Goal: Information Seeking & Learning: Check status

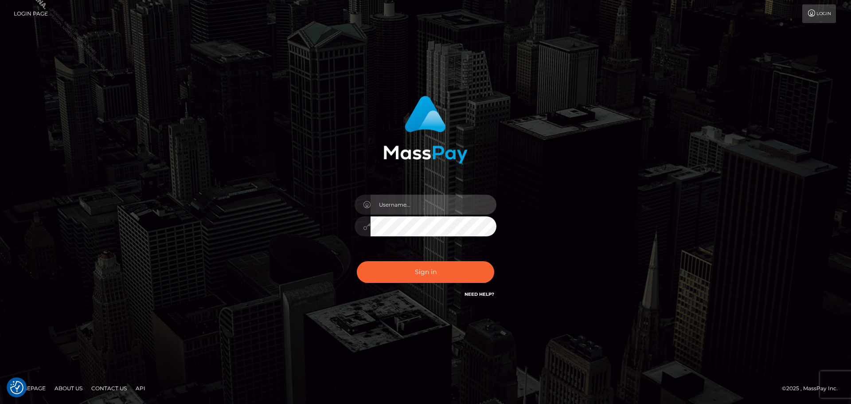
click at [441, 200] on input "text" at bounding box center [434, 205] width 126 height 20
type input "[PERSON_NAME].xcite"
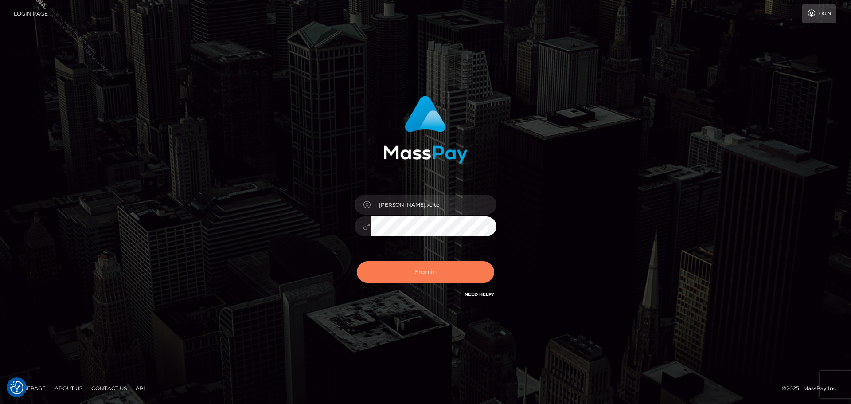
drag, startPoint x: 446, startPoint y: 270, endPoint x: 480, endPoint y: 272, distance: 34.2
click at [446, 270] on button "Sign in" at bounding box center [425, 272] width 137 height 22
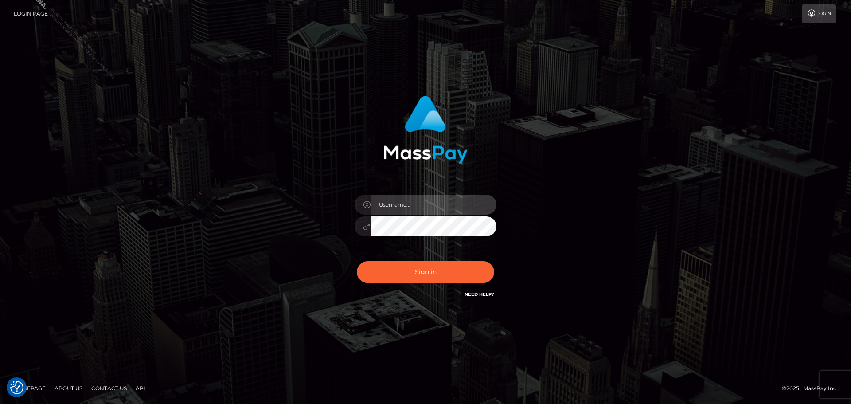
click at [439, 209] on input "text" at bounding box center [434, 205] width 126 height 20
type input "[PERSON_NAME].xcite"
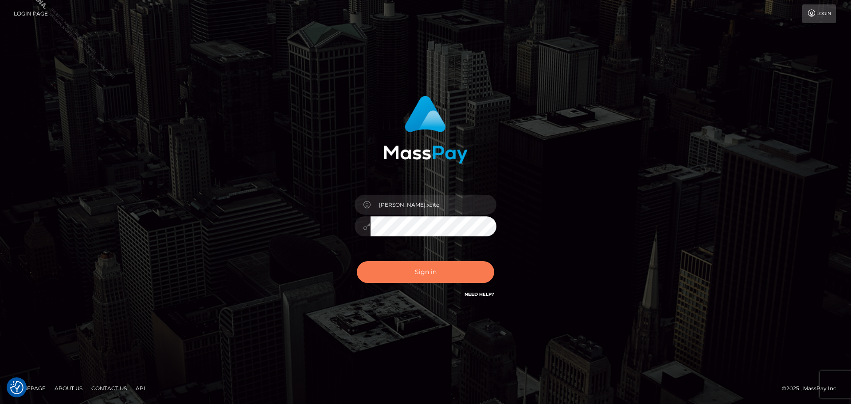
click at [425, 273] on button "Sign in" at bounding box center [425, 272] width 137 height 22
click at [622, 289] on div "Raymundo.xcite Sign in" at bounding box center [425, 202] width 505 height 226
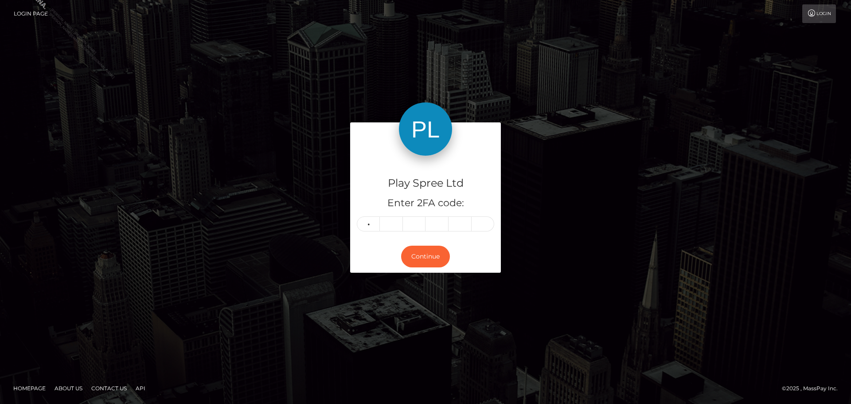
type input "3"
type input "9"
type input "5"
type input "7"
type input "8"
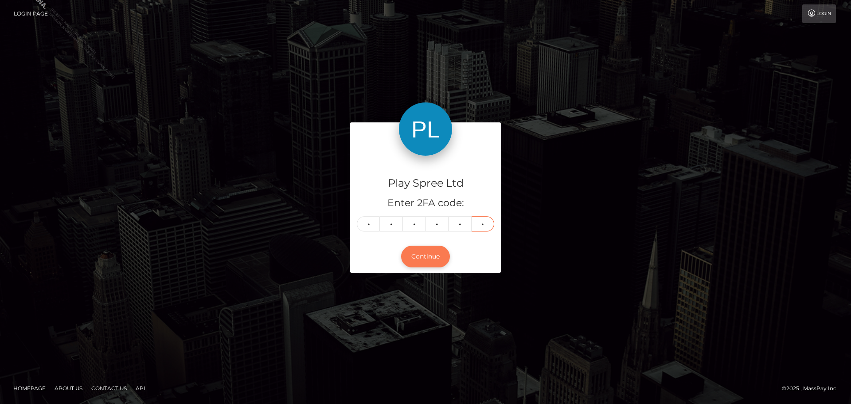
type input "3"
click at [427, 257] on button "Continue" at bounding box center [425, 257] width 49 height 22
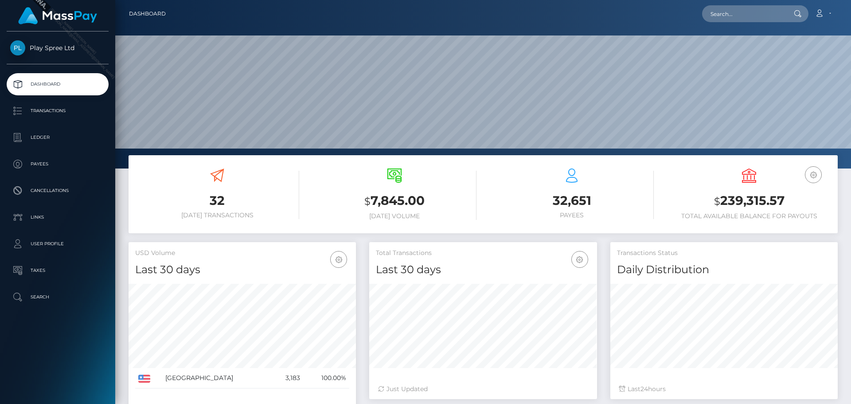
scroll to position [157, 228]
click at [748, 20] on input "text" at bounding box center [743, 13] width 83 height 17
paste input "665501"
click at [741, 15] on input "665501" at bounding box center [743, 13] width 83 height 17
drag, startPoint x: 743, startPoint y: 13, endPoint x: 624, endPoint y: 6, distance: 119.9
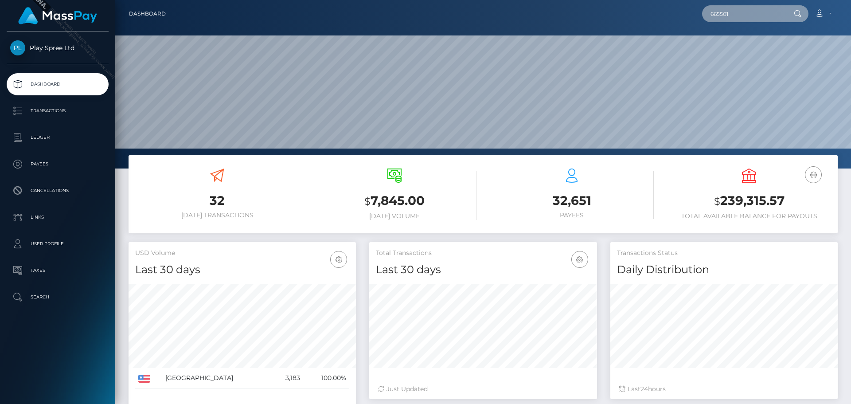
click at [624, 6] on div "665501 Loading... Loading... Account Edit Profile Logout" at bounding box center [505, 13] width 664 height 19
drag, startPoint x: 740, startPoint y: 14, endPoint x: 507, endPoint y: 15, distance: 232.7
click at [507, 15] on div "665501 Loading... Loading... Account Edit Profile Logout" at bounding box center [505, 13] width 664 height 19
paste input "320002"
type input "320002"
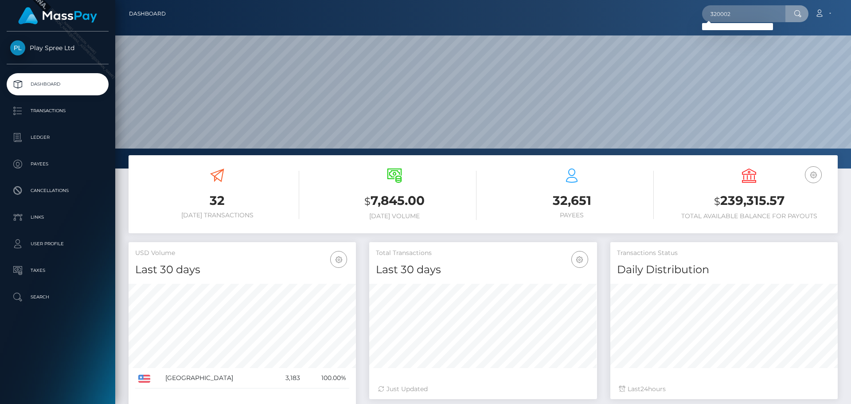
click at [744, 30] on div "Loading... Loading..." at bounding box center [737, 26] width 71 height 7
click at [742, 16] on input "320002" at bounding box center [743, 13] width 83 height 17
